Goal: Find specific fact: Find specific fact

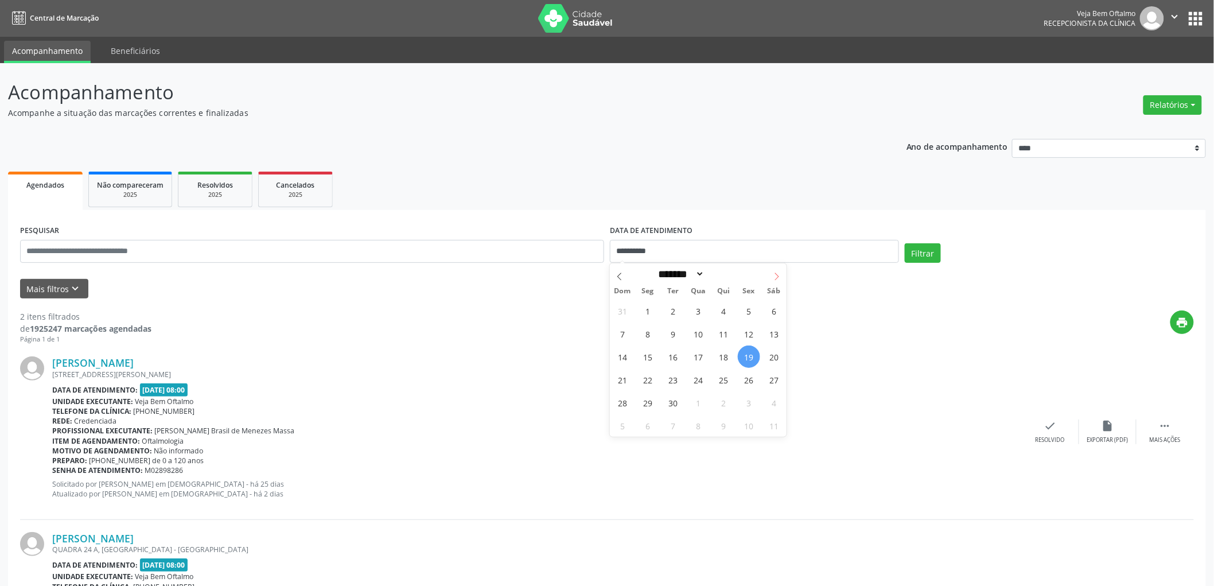
click at [778, 277] on icon at bounding box center [777, 277] width 8 height 8
select select "*"
click at [698, 314] on span "1" at bounding box center [698, 311] width 22 height 22
type input "**********"
click at [698, 314] on span "1" at bounding box center [698, 311] width 22 height 22
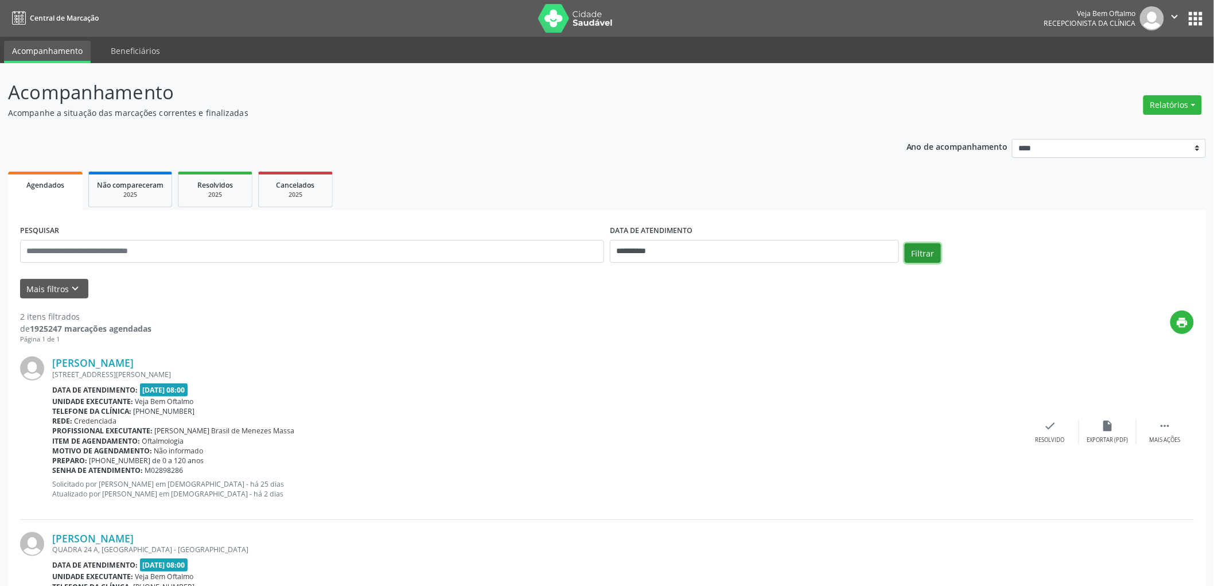
click at [933, 257] on button "Filtrar" at bounding box center [923, 253] width 36 height 20
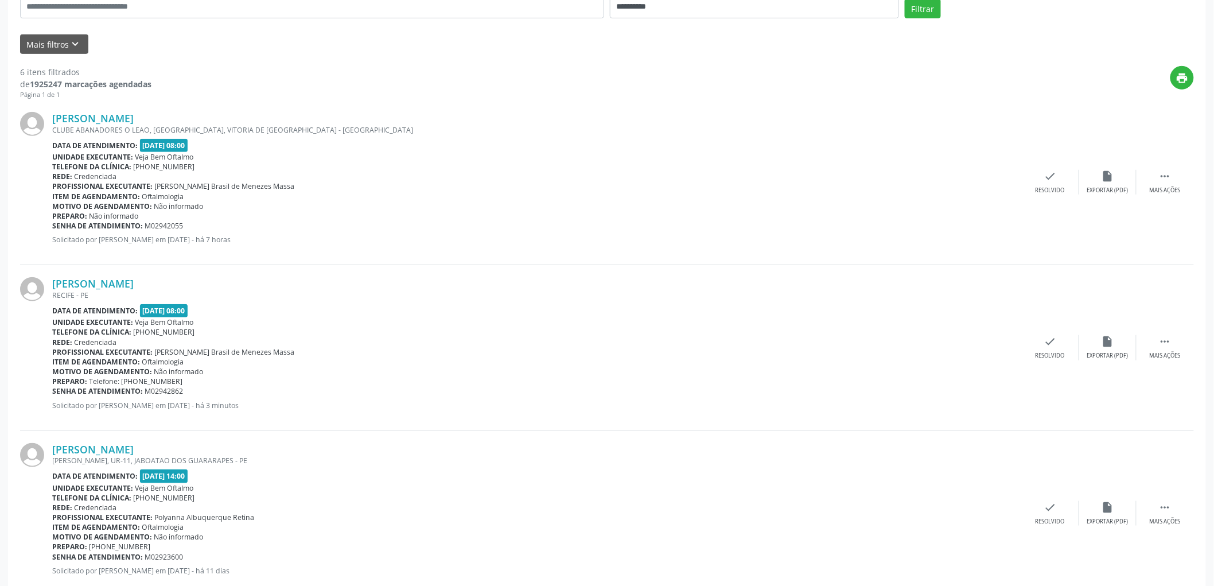
scroll to position [255, 0]
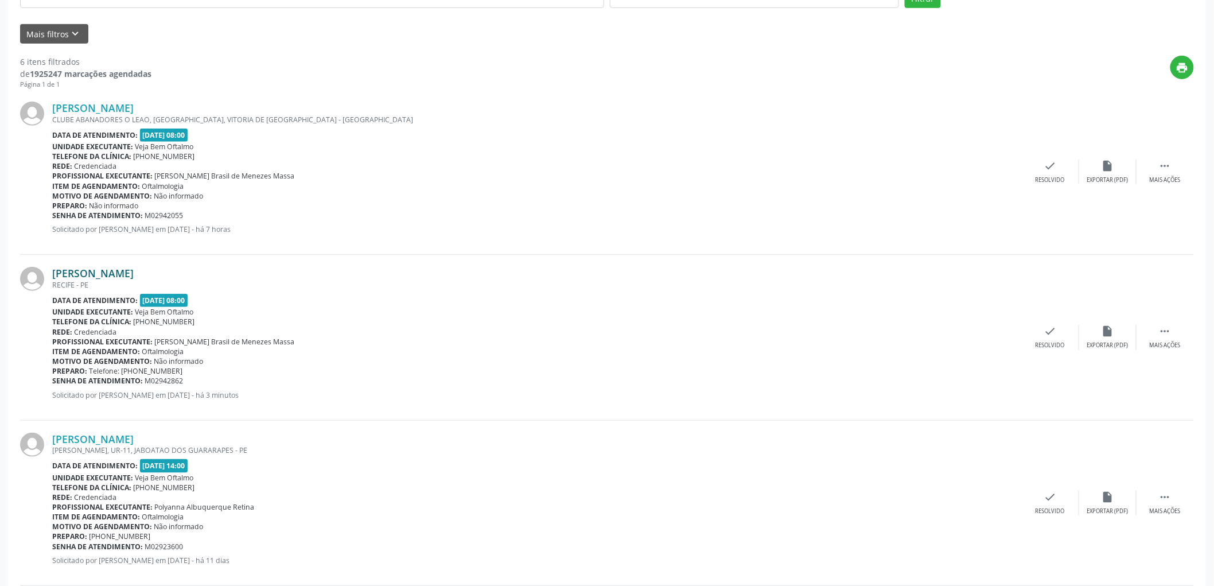
click at [130, 276] on link "[PERSON_NAME]" at bounding box center [92, 273] width 81 height 13
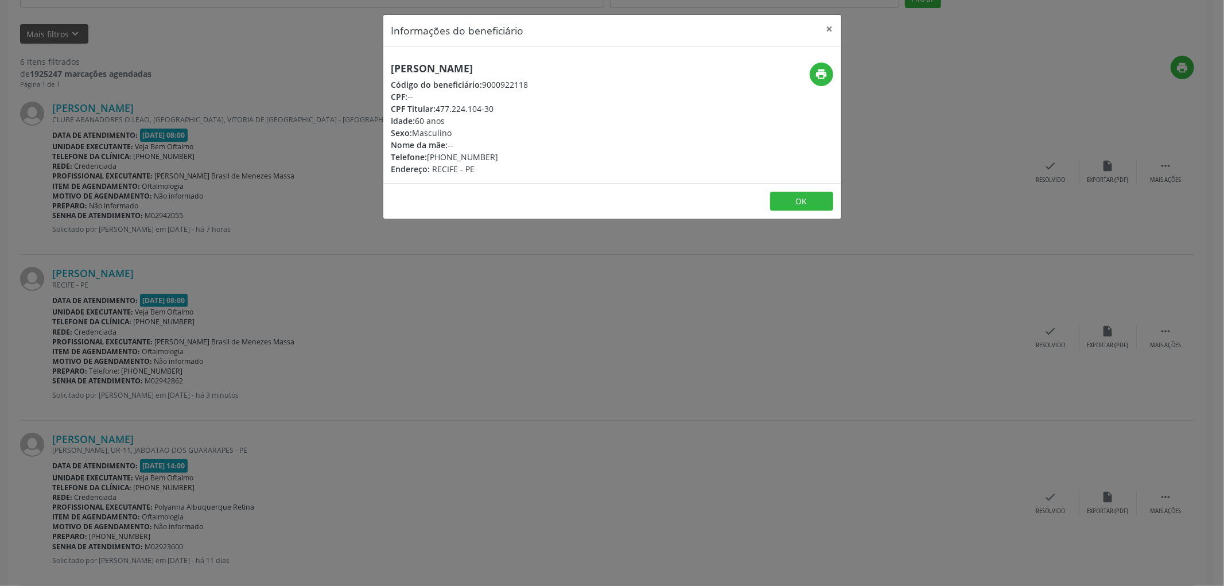
drag, startPoint x: 439, startPoint y: 106, endPoint x: 497, endPoint y: 110, distance: 58.1
click at [497, 110] on div "CPF Titular: 477.224.104-30" at bounding box center [459, 109] width 137 height 12
copy div "477.224.104-30"
click at [797, 205] on button "OK" at bounding box center [801, 202] width 63 height 20
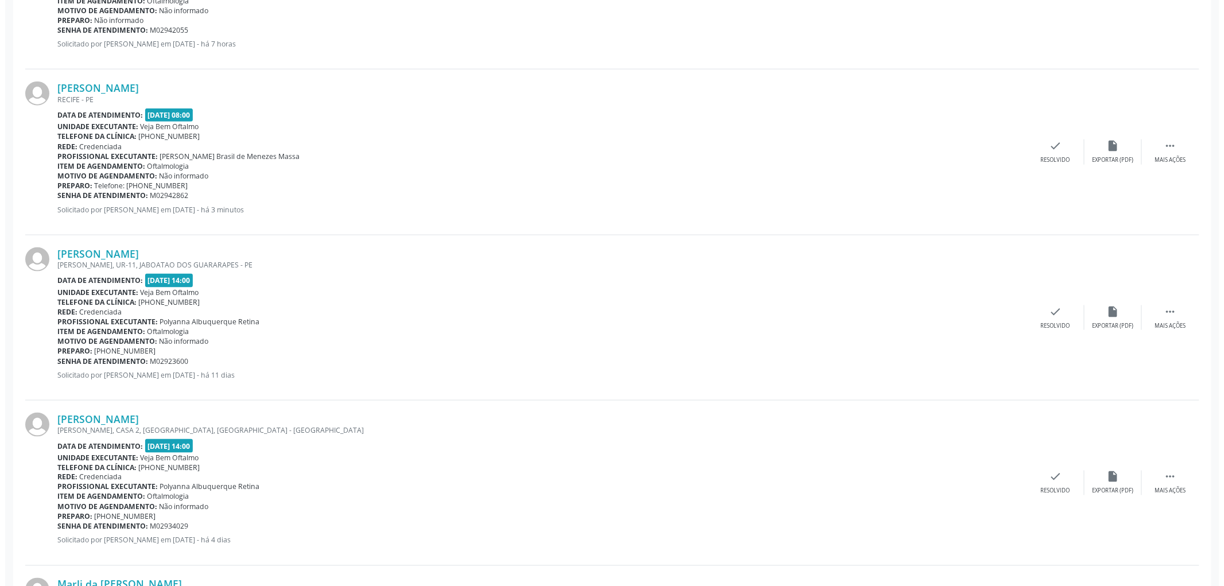
scroll to position [446, 0]
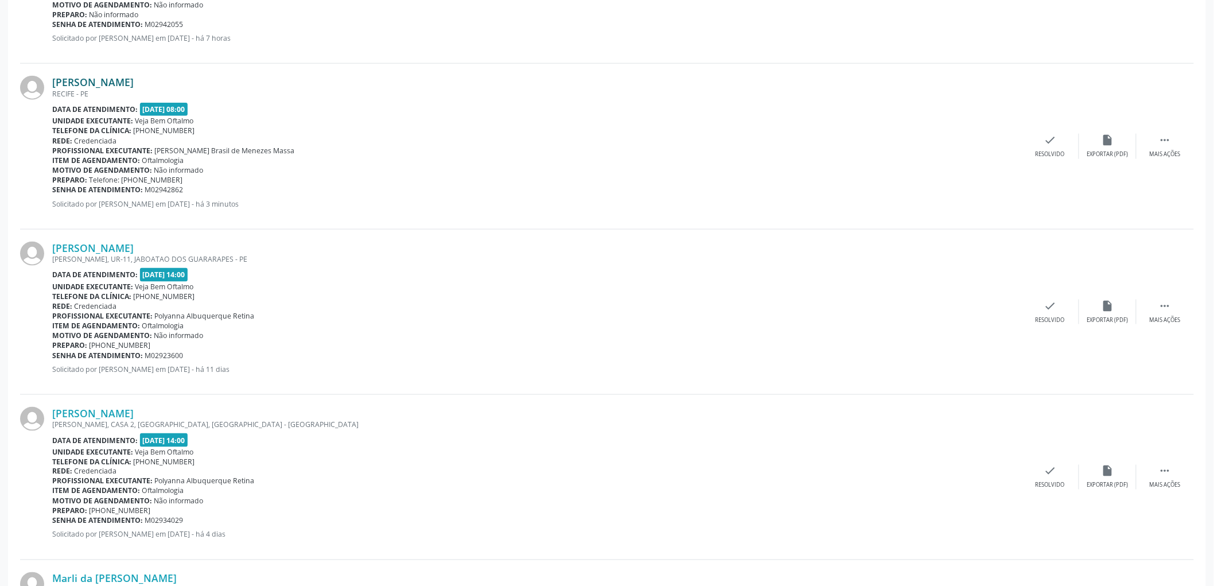
click at [130, 82] on link "[PERSON_NAME]" at bounding box center [92, 82] width 81 height 13
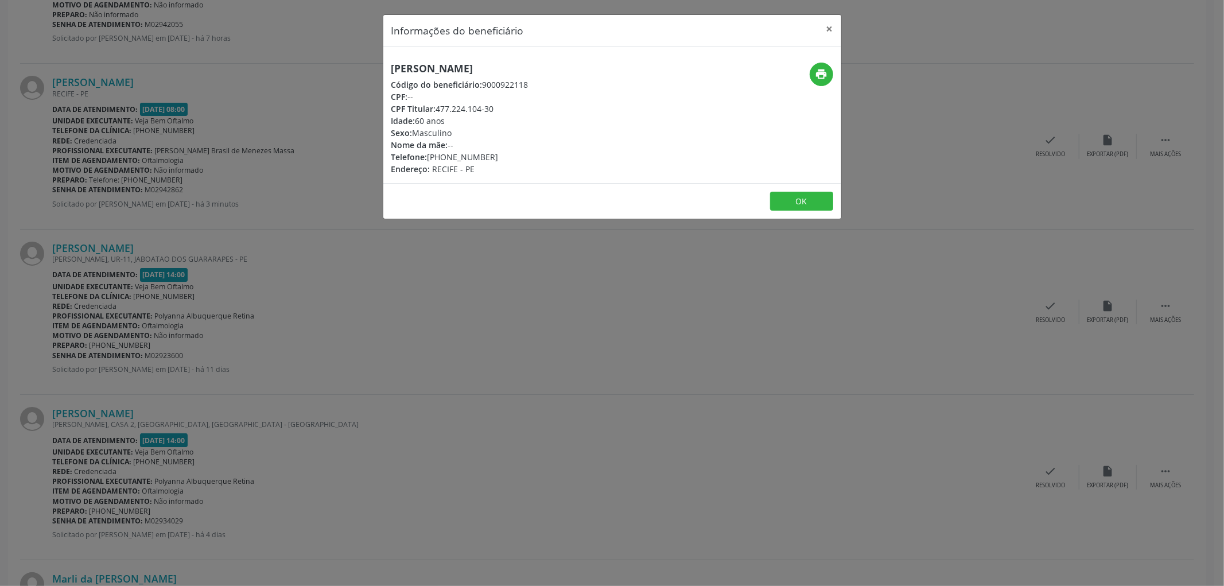
drag, startPoint x: 483, startPoint y: 83, endPoint x: 526, endPoint y: 83, distance: 43.0
click at [526, 83] on div "Código do beneficiário: 9000922118" at bounding box center [459, 85] width 137 height 12
copy div "9000922118"
